Goal: Task Accomplishment & Management: Complete application form

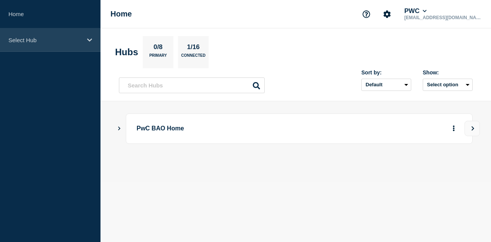
click at [75, 43] on div "Select Hub" at bounding box center [50, 39] width 101 height 23
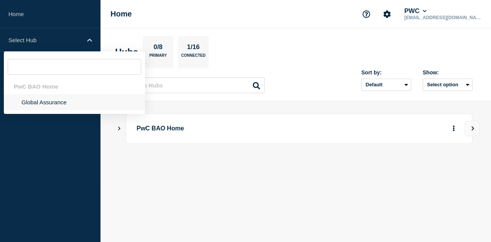
click at [41, 102] on li "Global Assurance" at bounding box center [74, 102] width 141 height 16
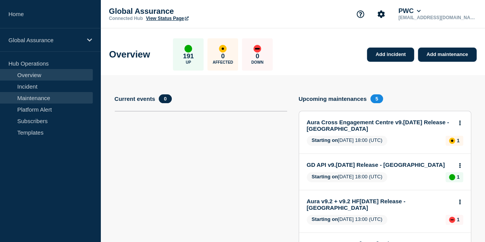
click at [48, 97] on link "Maintenance" at bounding box center [46, 98] width 93 height 12
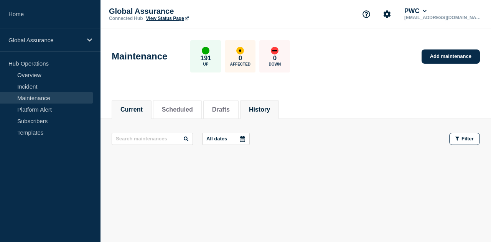
click at [265, 109] on button "History" at bounding box center [259, 109] width 21 height 7
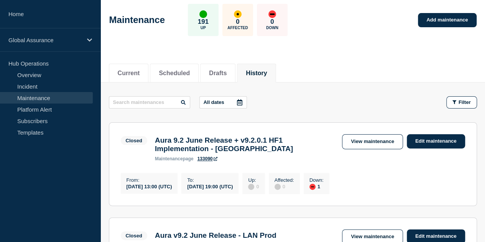
scroll to position [77, 0]
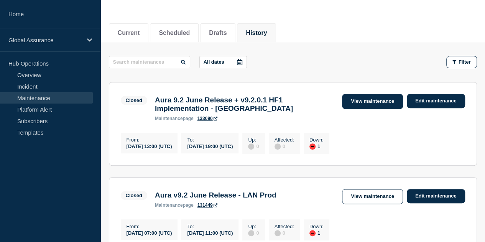
click at [371, 101] on link "View maintenance" at bounding box center [372, 101] width 61 height 15
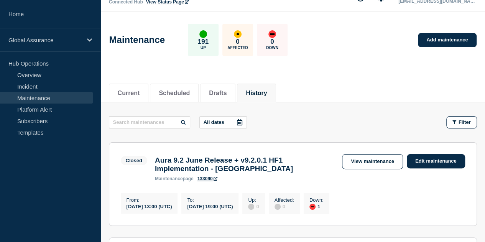
scroll to position [0, 0]
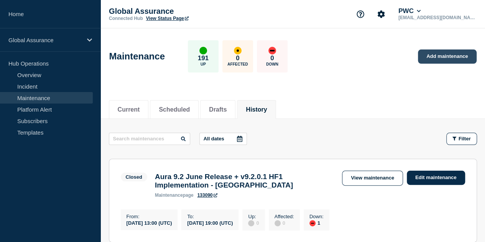
click at [430, 57] on link "Add maintenance" at bounding box center [447, 56] width 58 height 14
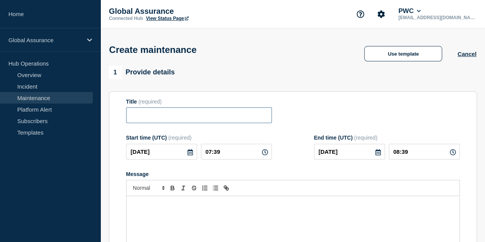
click at [199, 116] on input "Title" at bounding box center [199, 115] width 146 height 16
paste input "21st Aud Thursday at 7 PM CET"
type input "21st Aud Thursday at 7 PM CET"
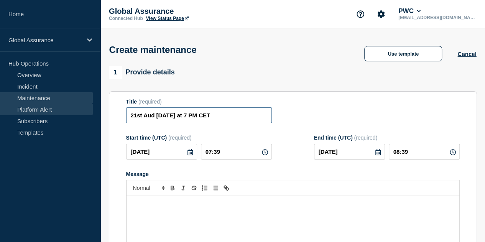
drag, startPoint x: 231, startPoint y: 119, endPoint x: 88, endPoint y: 105, distance: 144.2
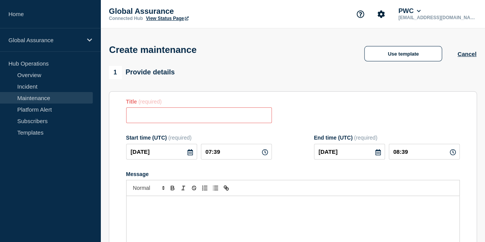
type input "v"
paste input "Aura 9.2 June Release + v9.2.0.1 HF1 Implementation - [GEOGRAPHIC_DATA]"
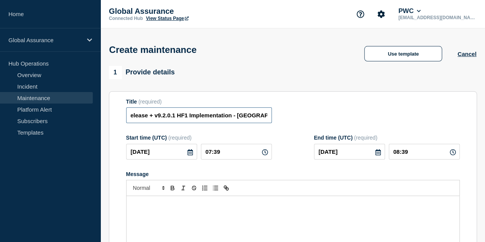
drag, startPoint x: 262, startPoint y: 119, endPoint x: 241, endPoint y: 115, distance: 21.8
click at [241, 115] on input "Aura 9.2 June Release + v9.2.0.1 HF1 Implementation - [GEOGRAPHIC_DATA]" at bounding box center [199, 115] width 146 height 16
click at [262, 119] on input "Aura 9.2 June Release + v9.2.0.1 HF1 Implementation - [GEOGRAPHIC_DATA]" at bounding box center [199, 115] width 146 height 16
type input "Aura 9.2 June Release + v9.2.0.1 HF1 Implementation - Africa Central (AC)"
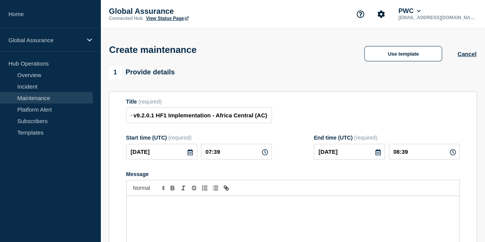
scroll to position [0, 0]
click at [188, 155] on icon at bounding box center [190, 152] width 5 height 6
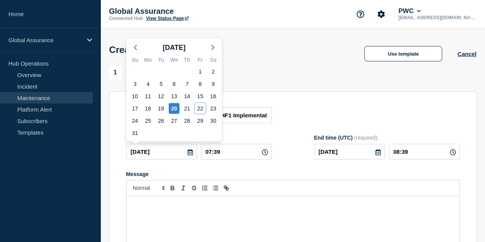
click at [202, 110] on div "22" at bounding box center [200, 108] width 11 height 11
type input "2025-08-22"
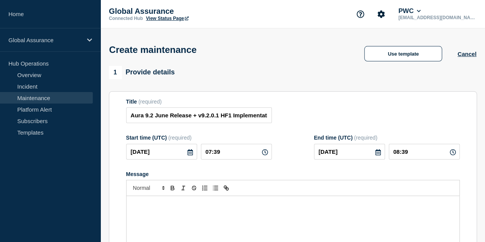
click at [262, 154] on icon at bounding box center [265, 152] width 6 height 6
click at [216, 154] on input "07:39" at bounding box center [236, 152] width 71 height 16
type input "03:39"
type input "04:39"
drag, startPoint x: 224, startPoint y: 151, endPoint x: 218, endPoint y: 151, distance: 6.1
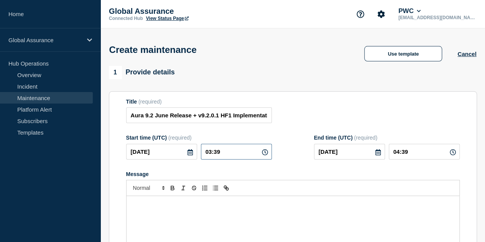
click at [218, 151] on input "03:39" at bounding box center [236, 152] width 71 height 16
type input "03:00"
click at [403, 155] on input "04:00" at bounding box center [424, 152] width 71 height 16
type input "09:00"
click at [394, 95] on section "Title (required) Aura 9.2 June Release + v9.2.0.1 HF1 Implementation - Africa C…" at bounding box center [293, 201] width 368 height 220
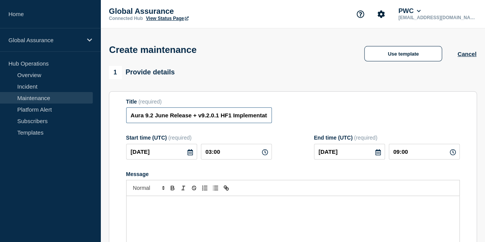
scroll to position [0, 74]
drag, startPoint x: 162, startPoint y: 116, endPoint x: 302, endPoint y: 118, distance: 140.0
click at [302, 118] on div "Title (required) Aura 9.2 June Release + v9.2.0.1 HF1 Implementation - Africa C…" at bounding box center [293, 111] width 334 height 25
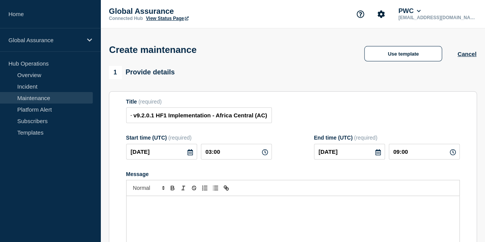
scroll to position [0, 0]
click at [327, 99] on section "Title (required) Aura 9.2 June Release + v9.2.0.1 HF1 Implementation - Africa C…" at bounding box center [293, 201] width 368 height 220
click at [262, 214] on div "Message" at bounding box center [293, 242] width 333 height 92
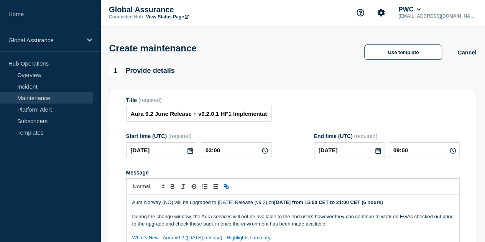
scroll to position [78, 0]
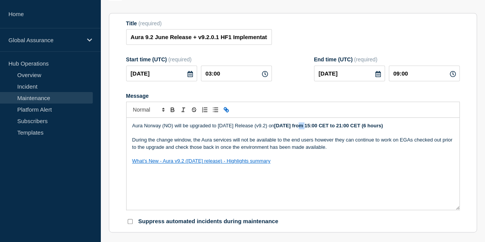
drag, startPoint x: 307, startPoint y: 126, endPoint x: 312, endPoint y: 128, distance: 6.1
click at [312, 128] on strong "[DATE] from 15:00 CET to 21:00 CET (6 hours)" at bounding box center [328, 126] width 109 height 6
drag, startPoint x: 315, startPoint y: 127, endPoint x: 306, endPoint y: 127, distance: 9.2
click at [306, 127] on strong "[DATE] from 15:00 CET to 21:00 CET (6 hours)" at bounding box center [328, 126] width 109 height 6
click at [301, 127] on strong "Tuesday, 22nd August from 15:00 CET to 21:00 CET (6 hours)" at bounding box center [328, 126] width 109 height 6
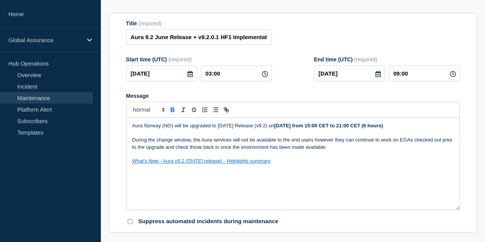
click at [294, 126] on strong "Tuesday, 22nd August from 15:00 CET to 21:00 CET (6 hours)" at bounding box center [328, 126] width 109 height 6
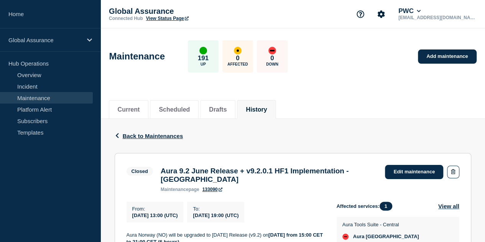
scroll to position [115, 0]
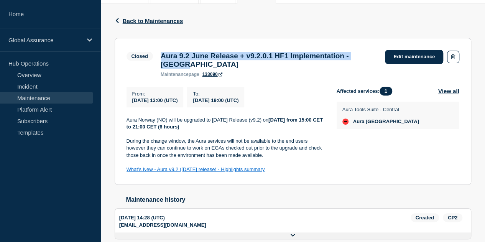
drag, startPoint x: 188, startPoint y: 60, endPoint x: 162, endPoint y: 51, distance: 28.0
click at [162, 51] on div "Closed Aura 9.2 June Release + v9.2.0.1 HF1 Implementation - [GEOGRAPHIC_DATA] …" at bounding box center [254, 63] width 255 height 27
click at [196, 67] on h3 "Aura 9.2 June Release + v9.2.0.1 HF1 Implementation - [GEOGRAPHIC_DATA]" at bounding box center [269, 60] width 217 height 17
drag, startPoint x: 197, startPoint y: 67, endPoint x: 156, endPoint y: 56, distance: 42.8
click at [156, 56] on div "Closed Aura 9.2 June Release + v9.2.0.1 HF1 Implementation - [GEOGRAPHIC_DATA] …" at bounding box center [254, 63] width 255 height 27
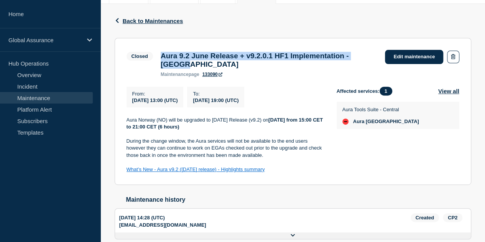
copy div "Aura 9.2 June Release + v9.2.0.1 HF1 Implementation - [GEOGRAPHIC_DATA]"
click at [197, 68] on h3 "Aura 9.2 June Release + v9.2.0.1 HF1 Implementation - [GEOGRAPHIC_DATA]" at bounding box center [269, 60] width 217 height 17
drag, startPoint x: 189, startPoint y: 67, endPoint x: 154, endPoint y: 56, distance: 36.6
click at [154, 56] on div "Closed Aura 9.2 June Release + v9.2.0.1 HF1 Implementation - [GEOGRAPHIC_DATA] …" at bounding box center [254, 63] width 255 height 27
drag, startPoint x: 127, startPoint y: 122, endPoint x: 308, endPoint y: 173, distance: 188.2
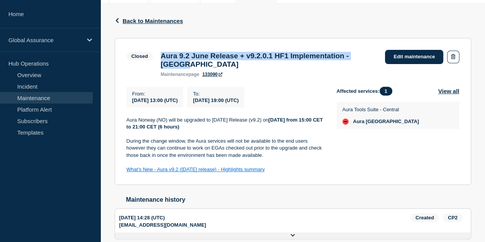
click at [308, 173] on div "Aura Norway (NO) will be upgraded to [DATE] Release (v9.2) [DATE][DATE] from 15…" at bounding box center [226, 145] width 198 height 57
copy div "Aura Norway (NO) will be upgraded to [DATE] Release (v9.2) [DATE][DATE] from 15…"
